Goal: Task Accomplishment & Management: Complete application form

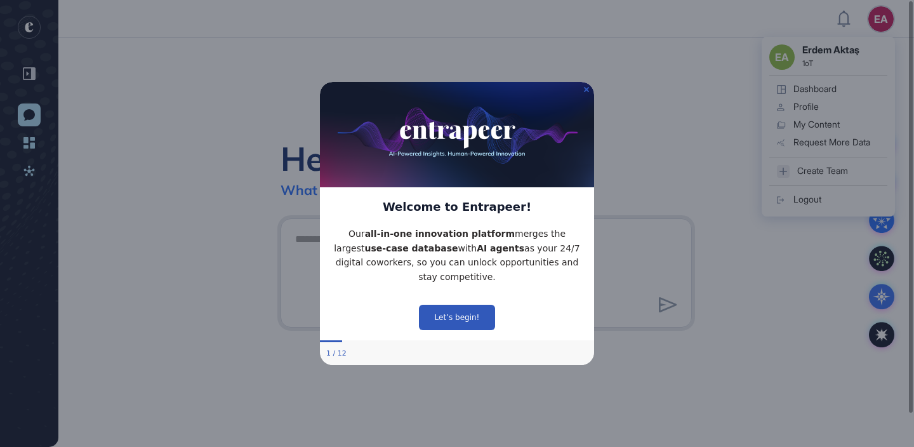
click at [584, 96] on img at bounding box center [457, 134] width 274 height 105
click at [585, 88] on icon "Close Preview" at bounding box center [586, 89] width 5 height 5
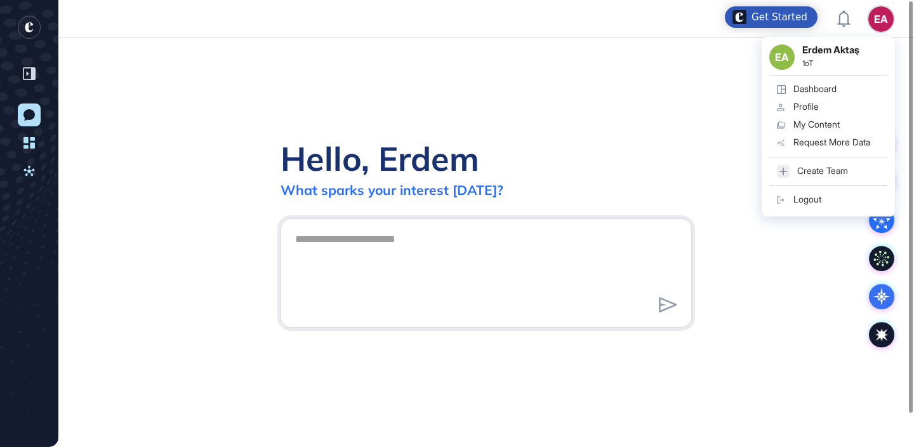
click at [766, 288] on div "Hello, [PERSON_NAME] What sparks your interest [DATE]?" at bounding box center [486, 242] width 856 height 409
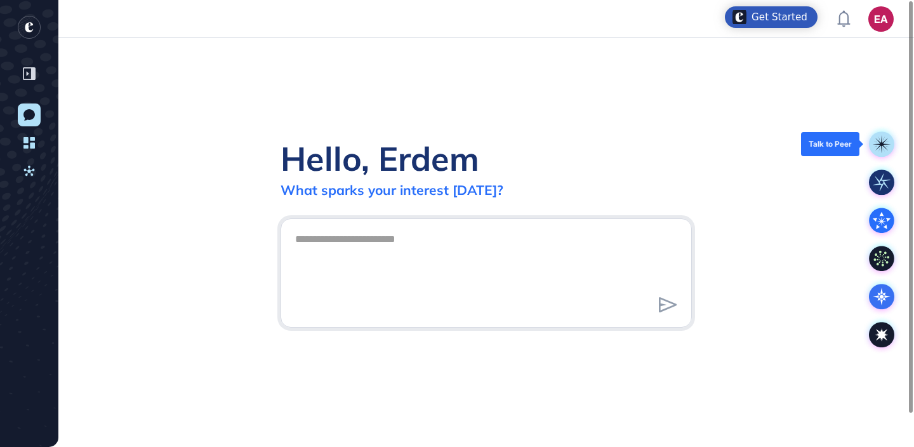
click at [877, 137] on rect at bounding box center [881, 143] width 25 height 25
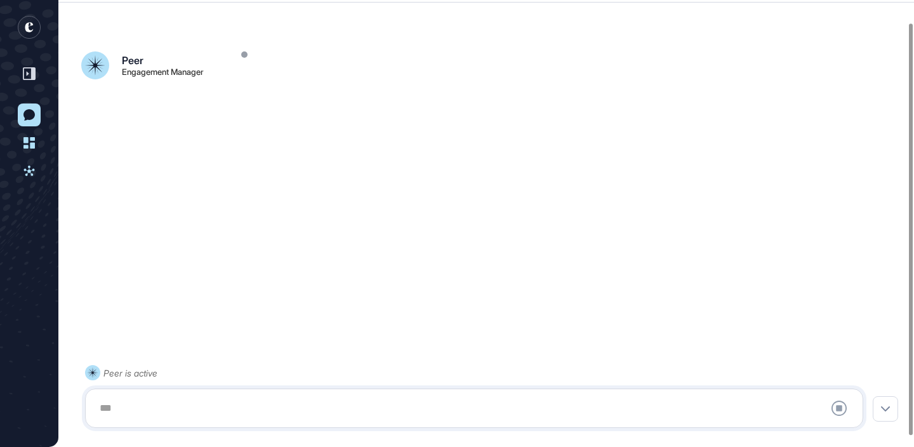
scroll to position [36, 0]
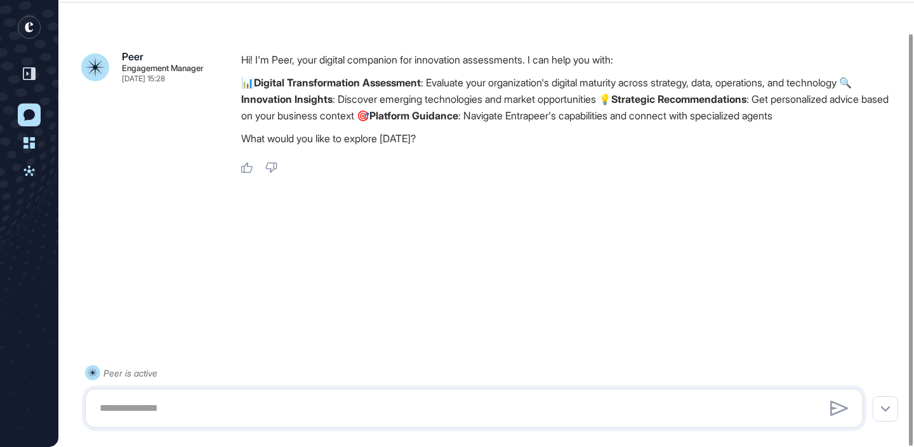
click at [19, 27] on rect "entrapeer-logo" at bounding box center [29, 27] width 23 height 23
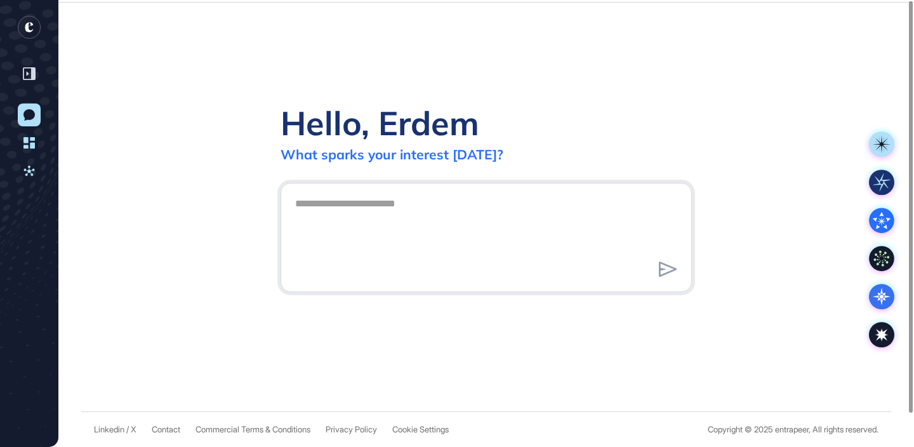
scroll to position [0, 0]
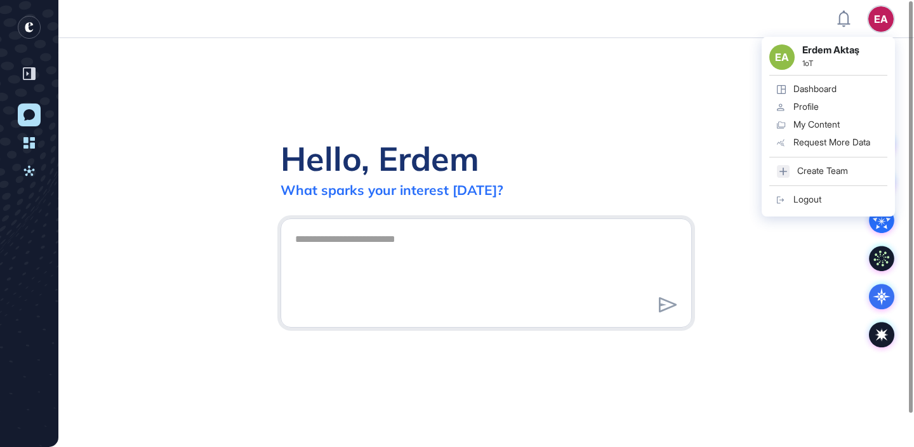
click at [833, 110] on link "Profile" at bounding box center [829, 107] width 118 height 18
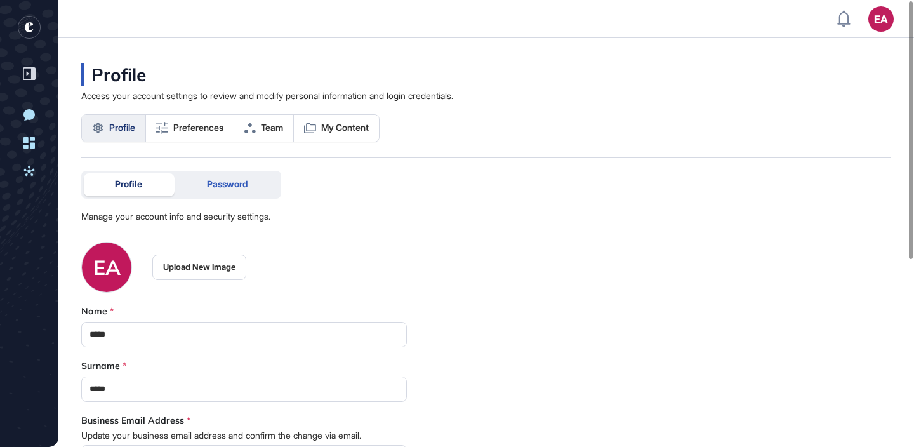
click at [218, 192] on div "Password" at bounding box center [227, 184] width 103 height 23
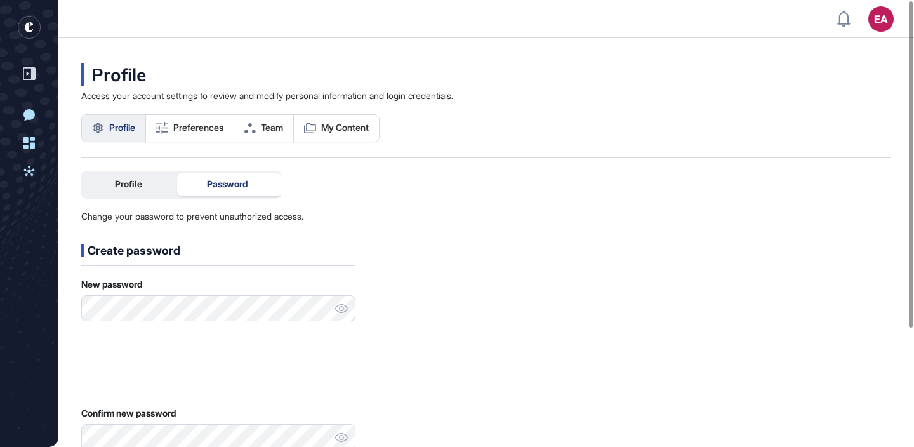
scroll to position [4, 0]
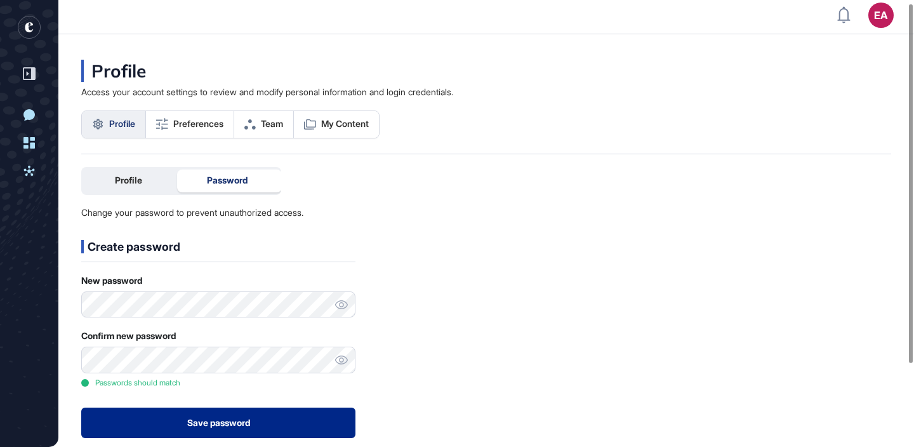
click at [186, 422] on button "Save password" at bounding box center [218, 423] width 274 height 30
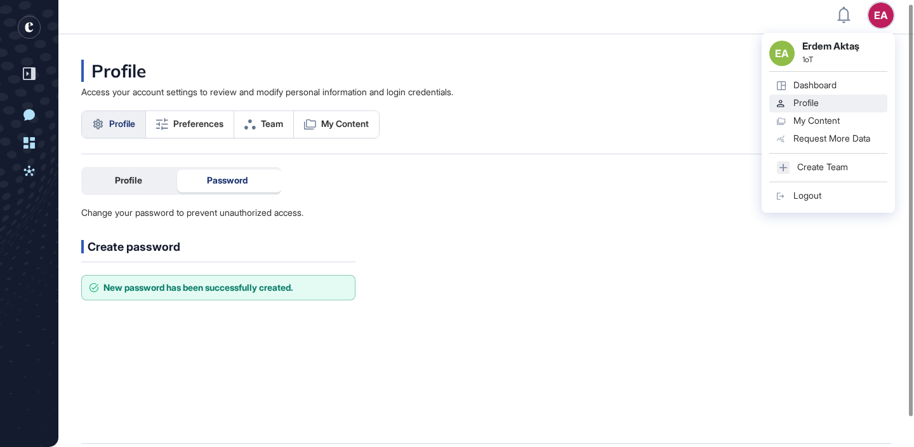
click at [815, 194] on div "Logout" at bounding box center [808, 196] width 28 height 10
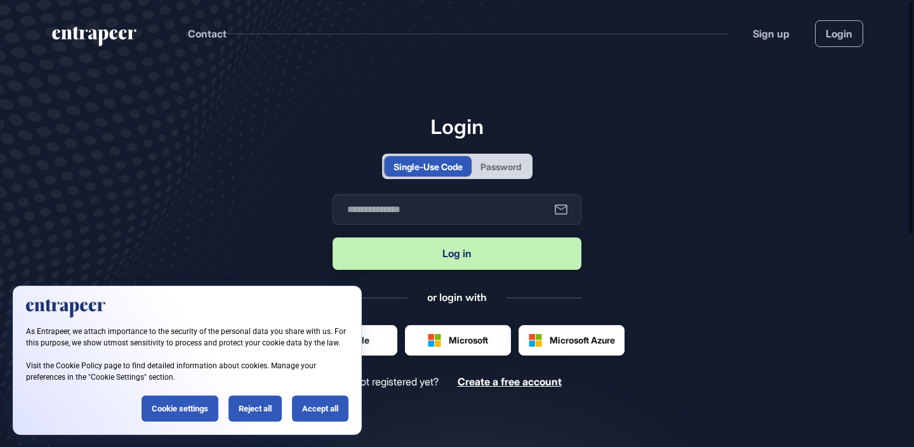
scroll to position [1, 1]
click at [525, 163] on div "Password" at bounding box center [501, 166] width 58 height 20
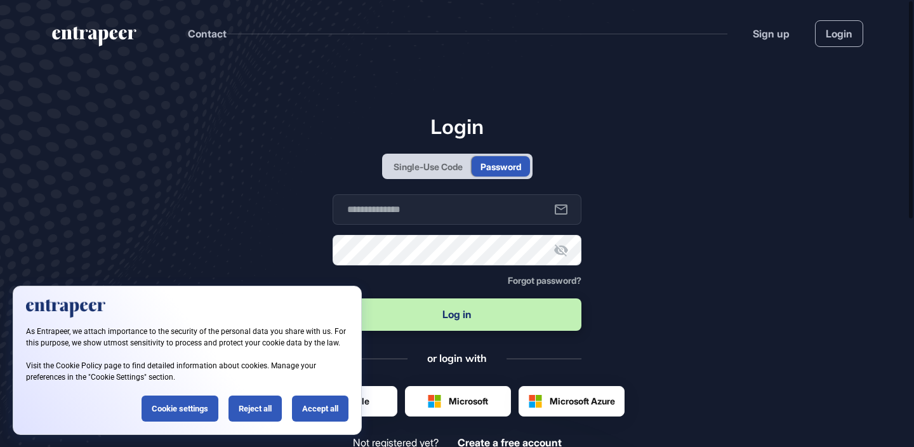
scroll to position [0, 0]
click at [490, 198] on input "text" at bounding box center [457, 209] width 249 height 30
type input "**********"
click at [333, 298] on button "Log in" at bounding box center [457, 314] width 249 height 32
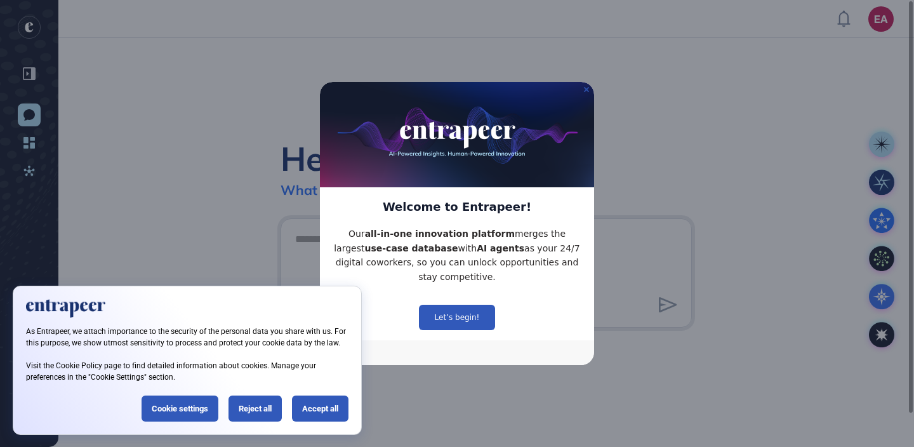
click at [587, 89] on icon "Close Preview" at bounding box center [586, 89] width 5 height 5
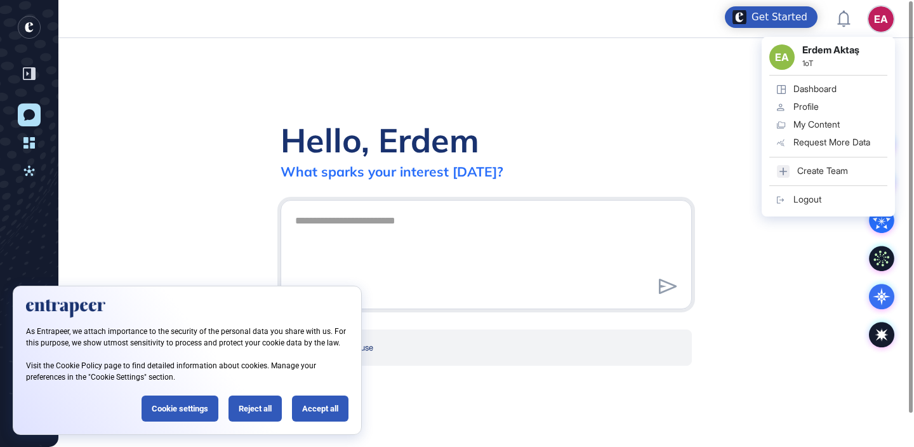
click at [790, 203] on link "Logout" at bounding box center [829, 200] width 118 height 18
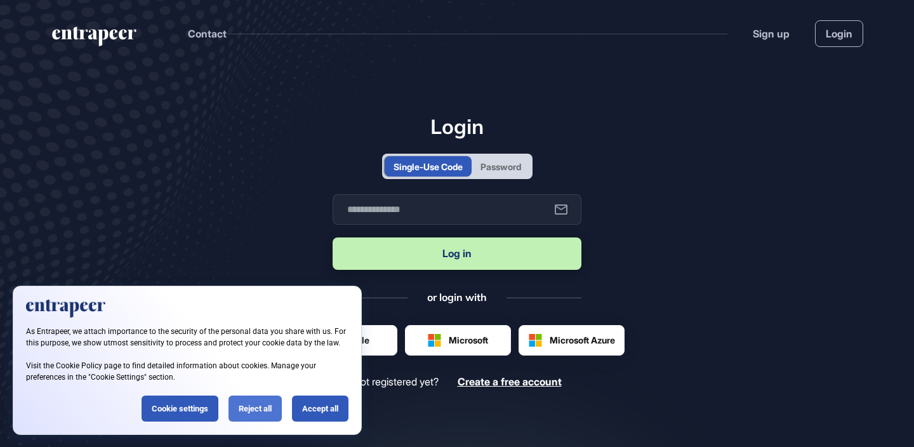
click at [248, 405] on div "Reject all" at bounding box center [255, 409] width 53 height 26
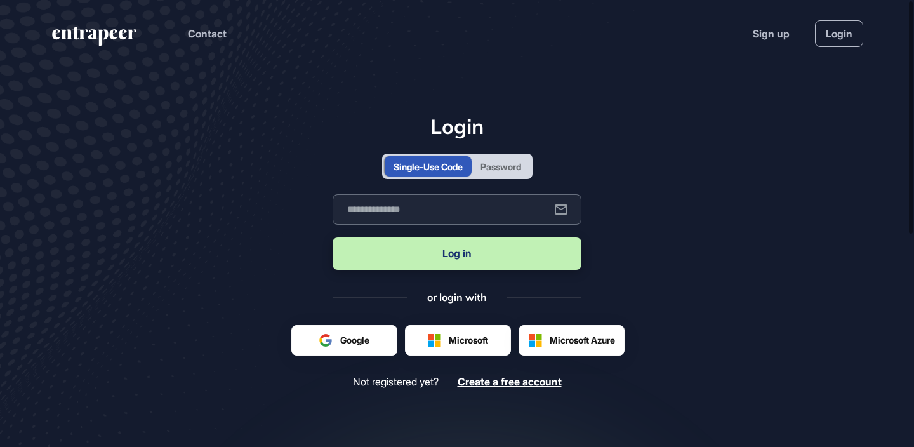
click at [485, 213] on input "text" at bounding box center [457, 209] width 249 height 30
type input "**********"
click at [399, 251] on button "Log in" at bounding box center [457, 253] width 249 height 32
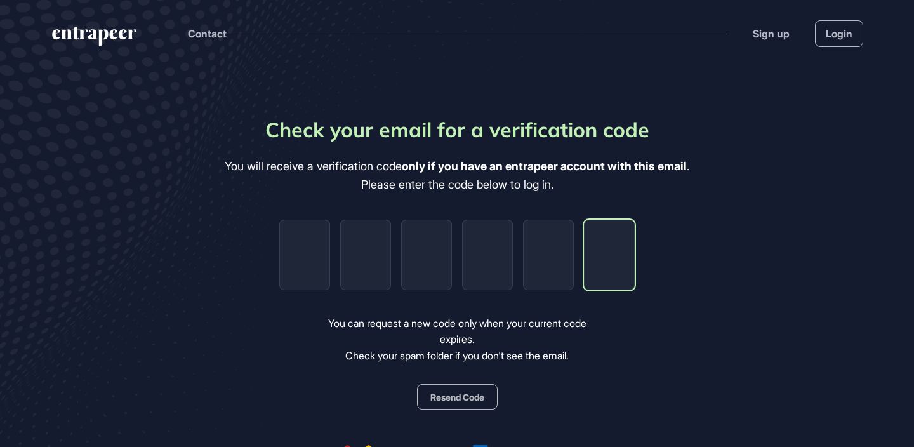
paste input "*"
type input "*"
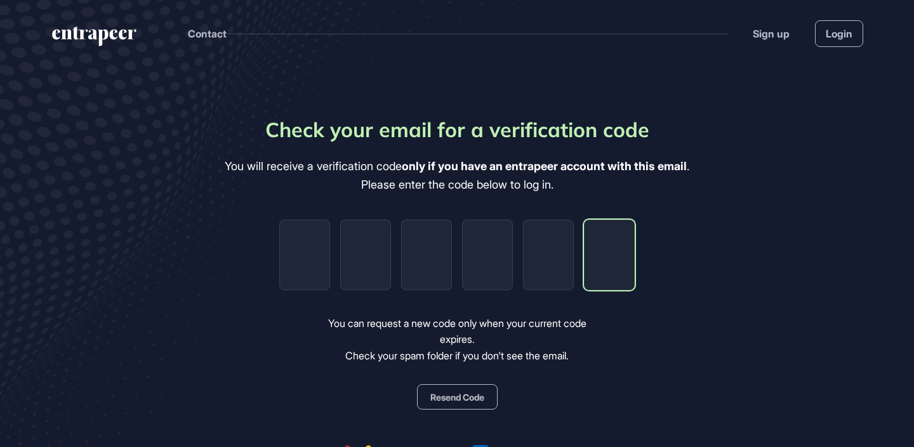
type input "*"
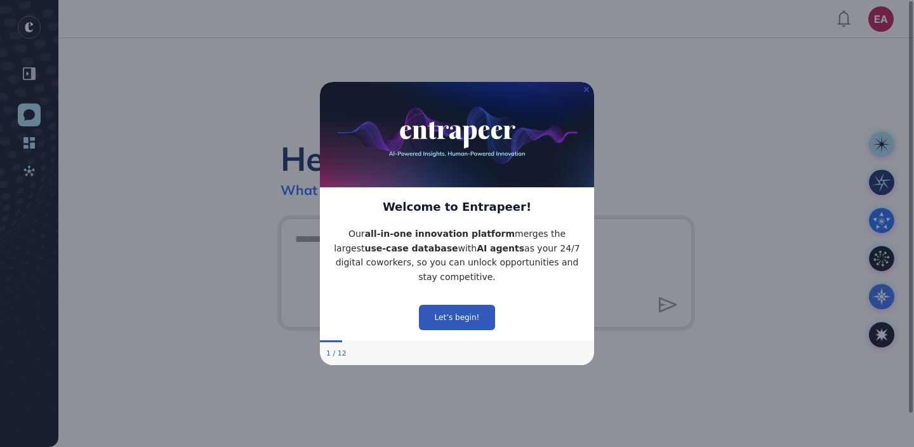
click at [585, 88] on icon "Close Preview" at bounding box center [586, 89] width 5 height 5
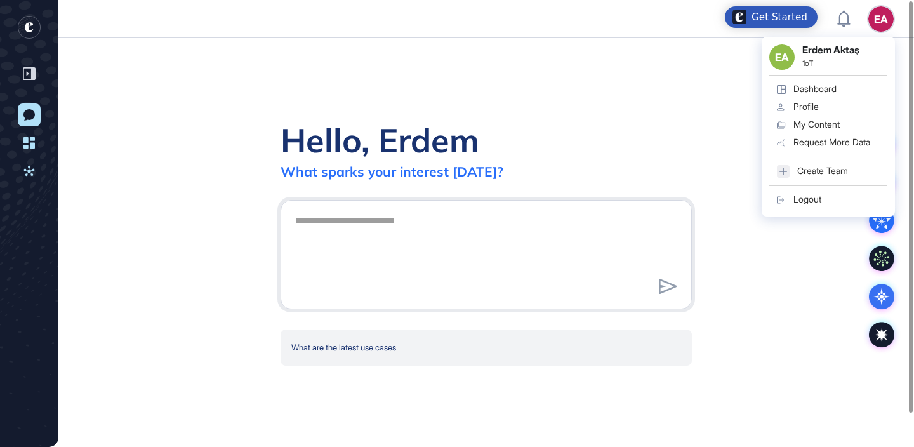
click at [814, 196] on div "Logout" at bounding box center [808, 199] width 28 height 10
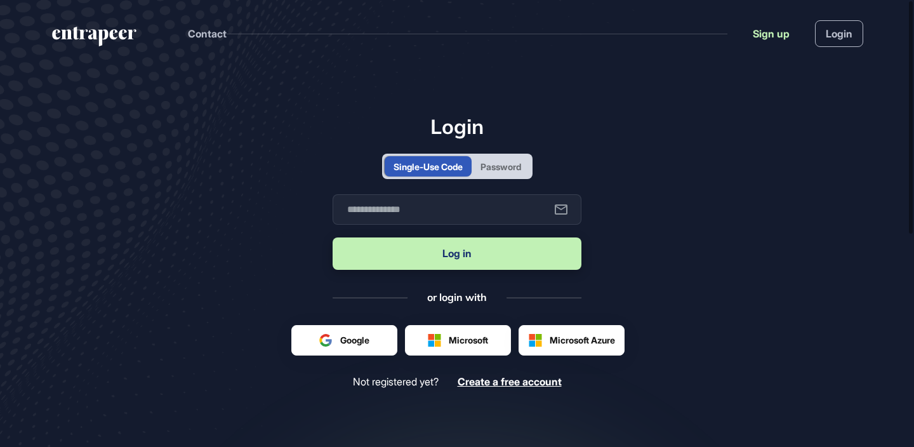
click at [769, 32] on link "Sign up" at bounding box center [771, 33] width 37 height 15
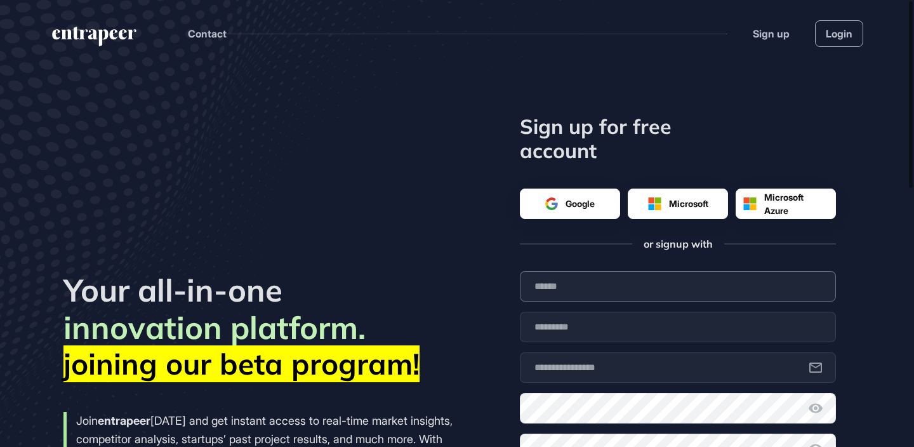
click at [572, 291] on input "text" at bounding box center [678, 286] width 316 height 30
type input "****"
type input "**********"
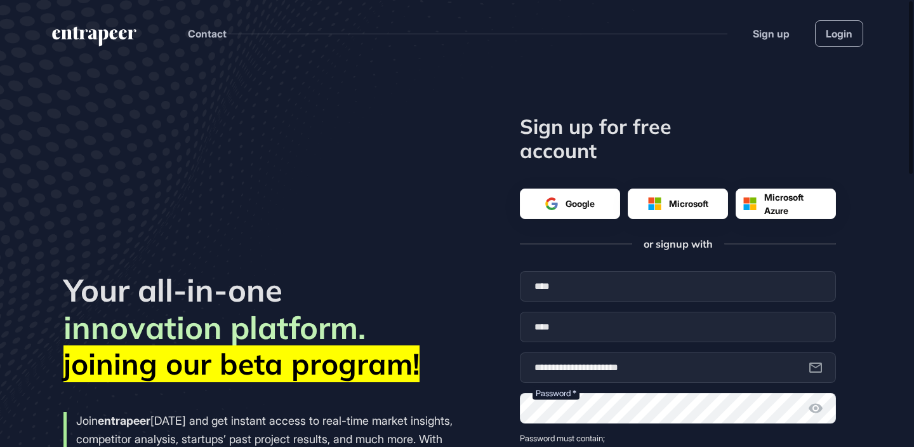
scroll to position [309, 0]
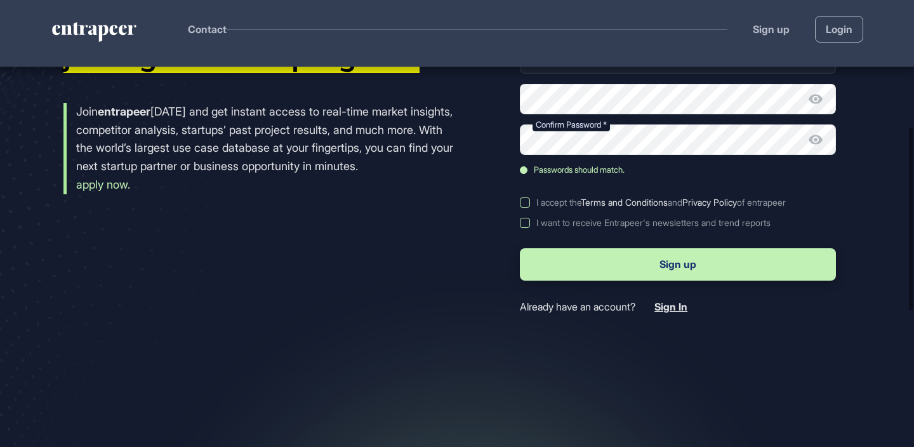
click at [527, 201] on label "I accept the Terms and Conditions and Privacy Policy of entrapeer" at bounding box center [678, 202] width 316 height 10
click at [591, 258] on button "Sign up" at bounding box center [678, 264] width 316 height 32
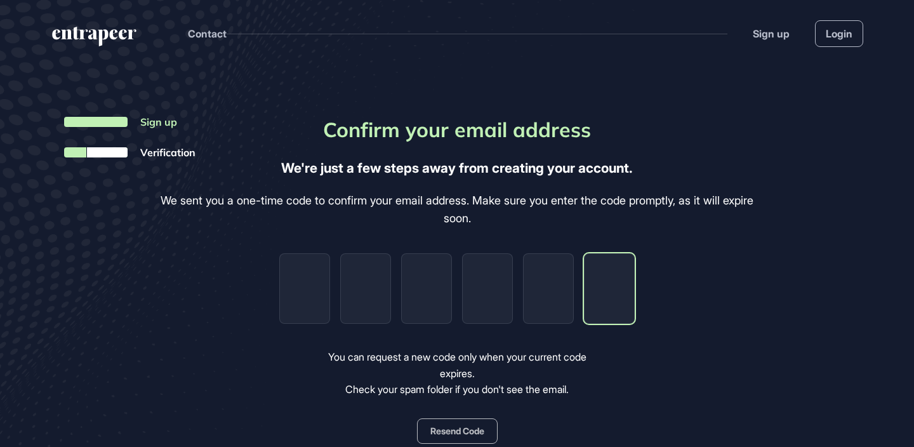
paste input "*"
type input "*"
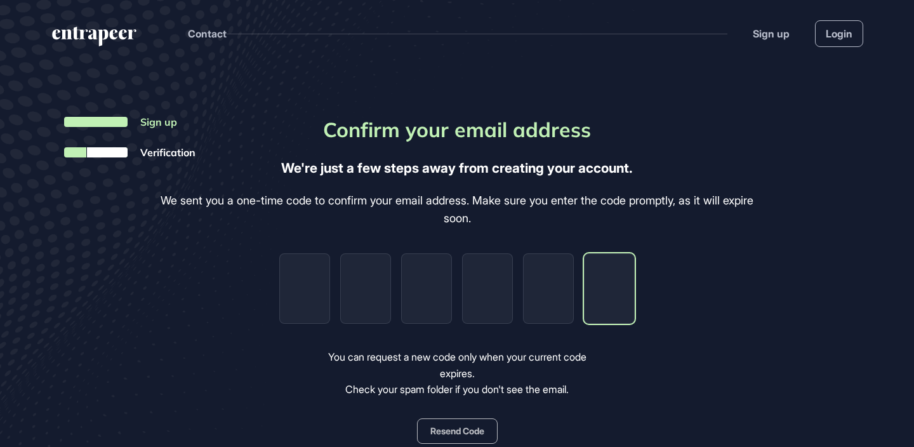
type input "*"
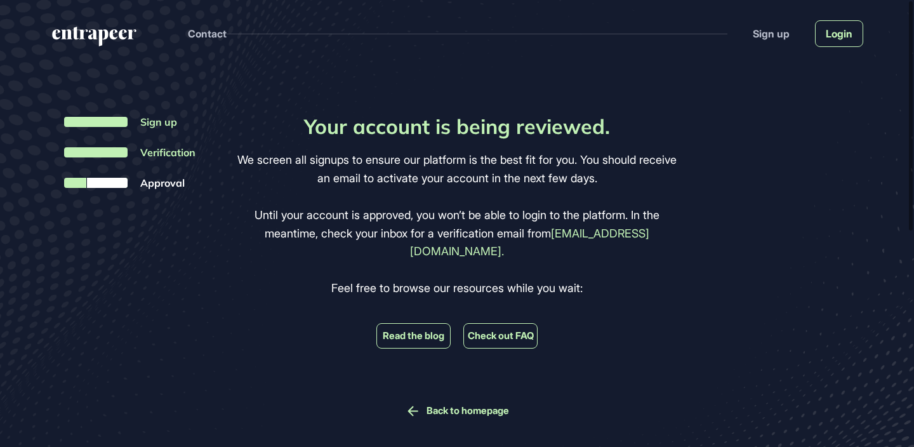
click at [847, 37] on link "Login" at bounding box center [839, 33] width 48 height 27
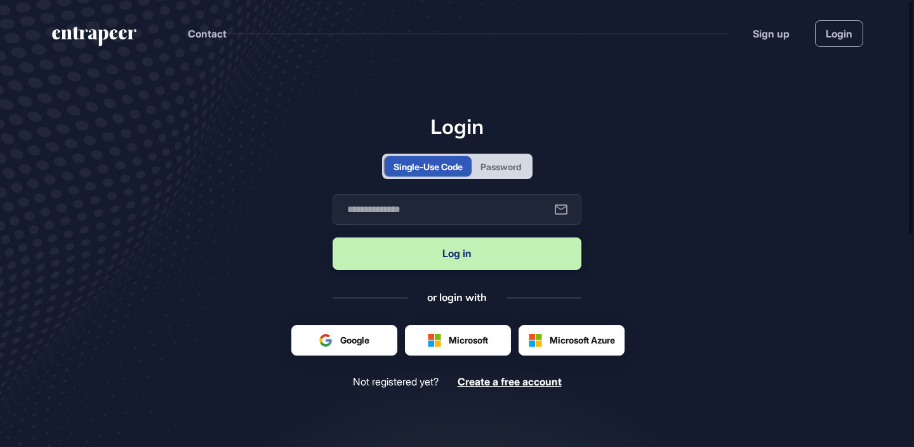
click at [495, 184] on div "Login Single-Use Code Password Business email Log in or login with Google Micro…" at bounding box center [457, 251] width 249 height 274
click at [513, 161] on div "Password" at bounding box center [501, 166] width 41 height 13
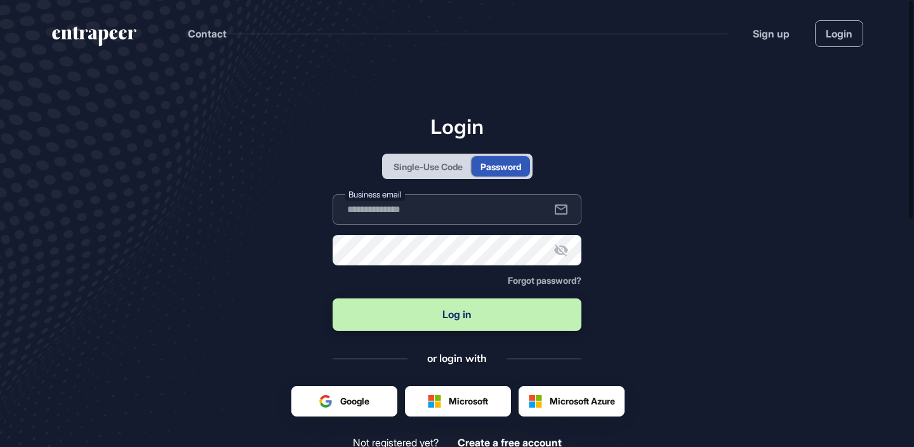
click at [462, 215] on input "text" at bounding box center [457, 209] width 249 height 30
type input "**********"
click at [333, 298] on button "Log in" at bounding box center [457, 314] width 249 height 32
